Goal: Check status: Check status

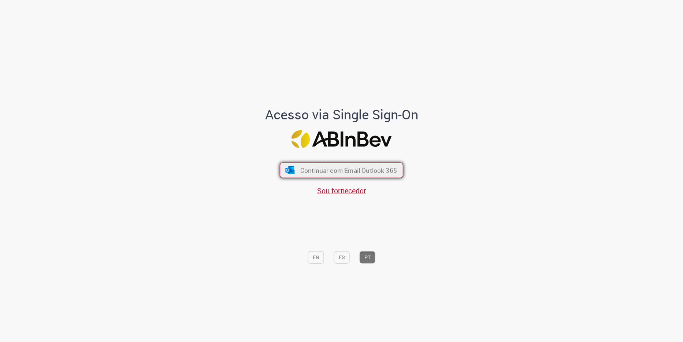
click at [327, 169] on span "Continuar com Email Outlook 365" at bounding box center [348, 170] width 97 height 8
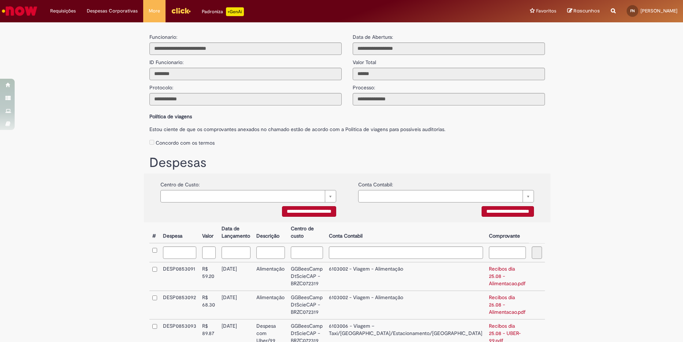
click at [25, 9] on img "Ir para a Homepage" at bounding box center [20, 11] width 38 height 15
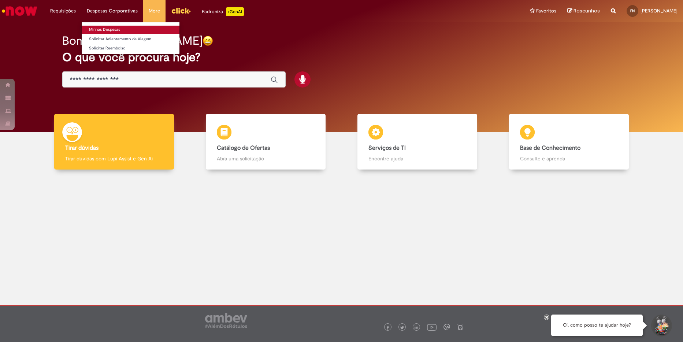
click at [110, 28] on link "Minhas Despesas" at bounding box center [131, 30] width 98 height 8
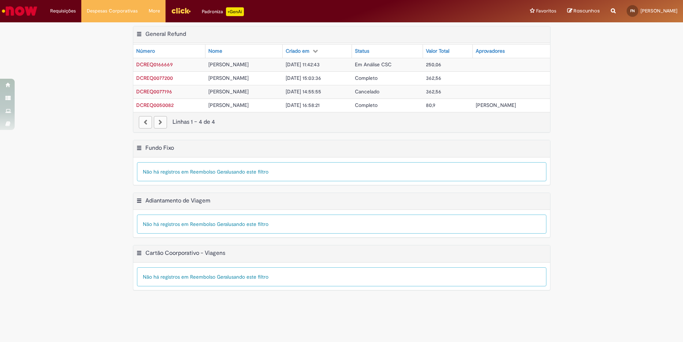
click at [372, 63] on span "Em Análise CSC" at bounding box center [373, 64] width 37 height 7
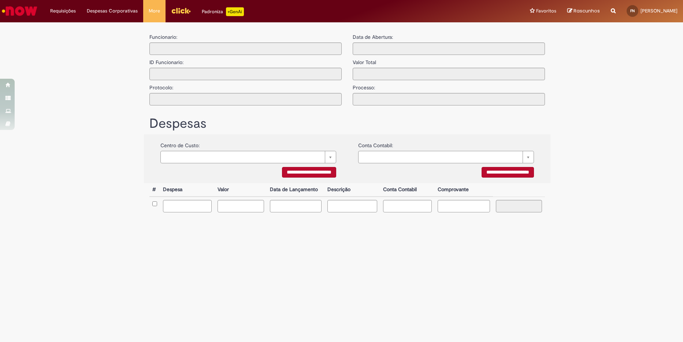
type input "**********"
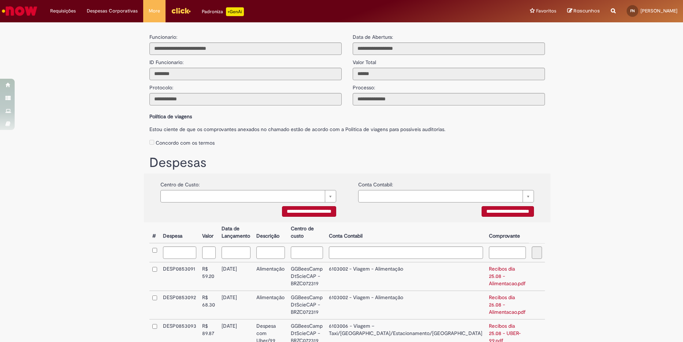
click at [28, 15] on img "Ir para a Homepage" at bounding box center [20, 11] width 38 height 15
